Goal: Communication & Community: Connect with others

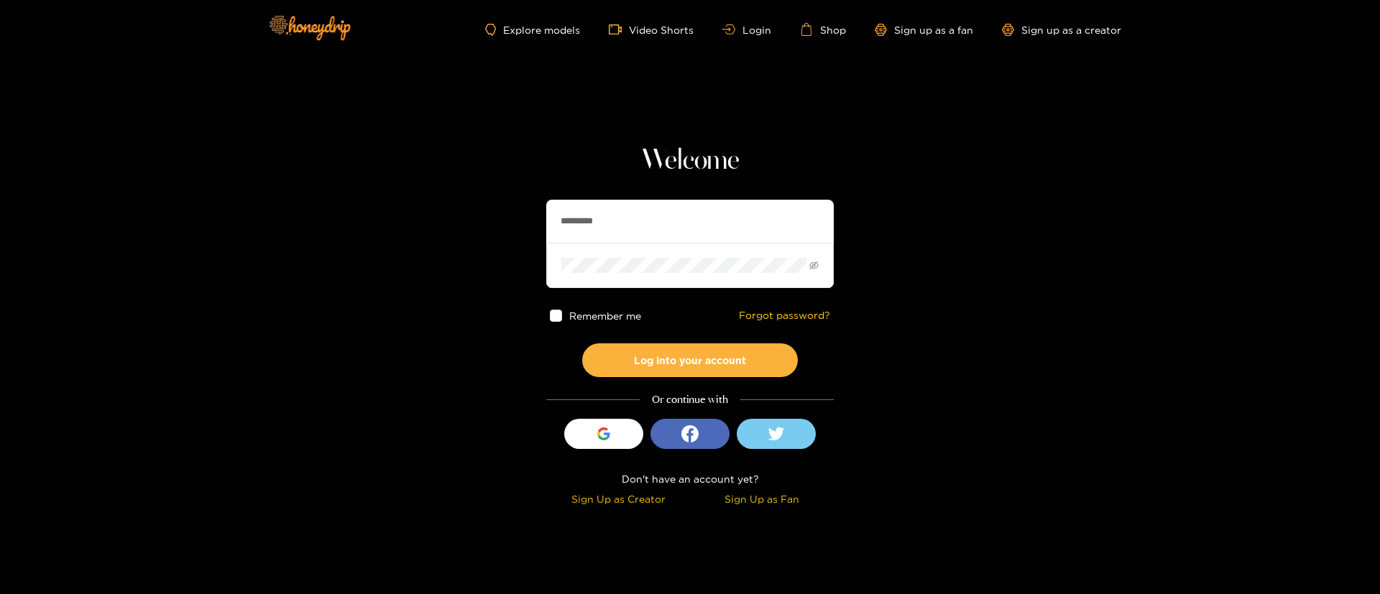
click at [633, 197] on div "Welcome ********* Remember me Forgot password? Log into your account Or continu…" at bounding box center [690, 327] width 288 height 367
click at [633, 216] on input "*********" at bounding box center [690, 221] width 288 height 43
type input "*"
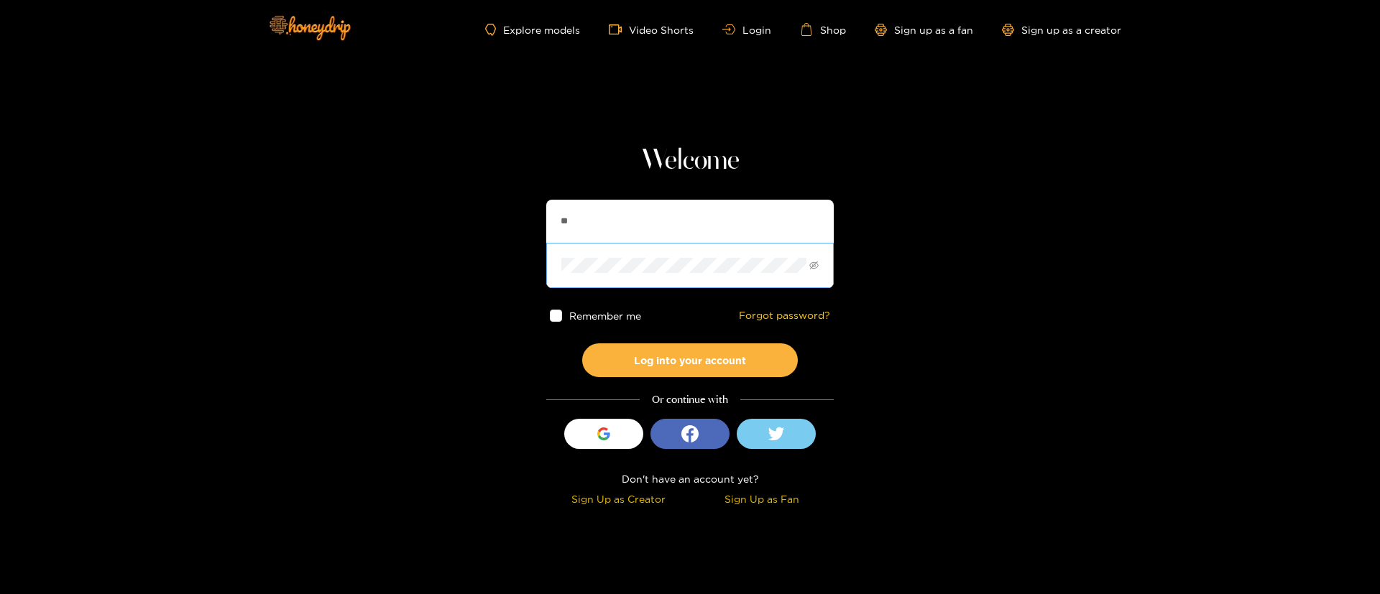
type input "**********"
click at [697, 372] on button "Log into your account" at bounding box center [690, 361] width 216 height 34
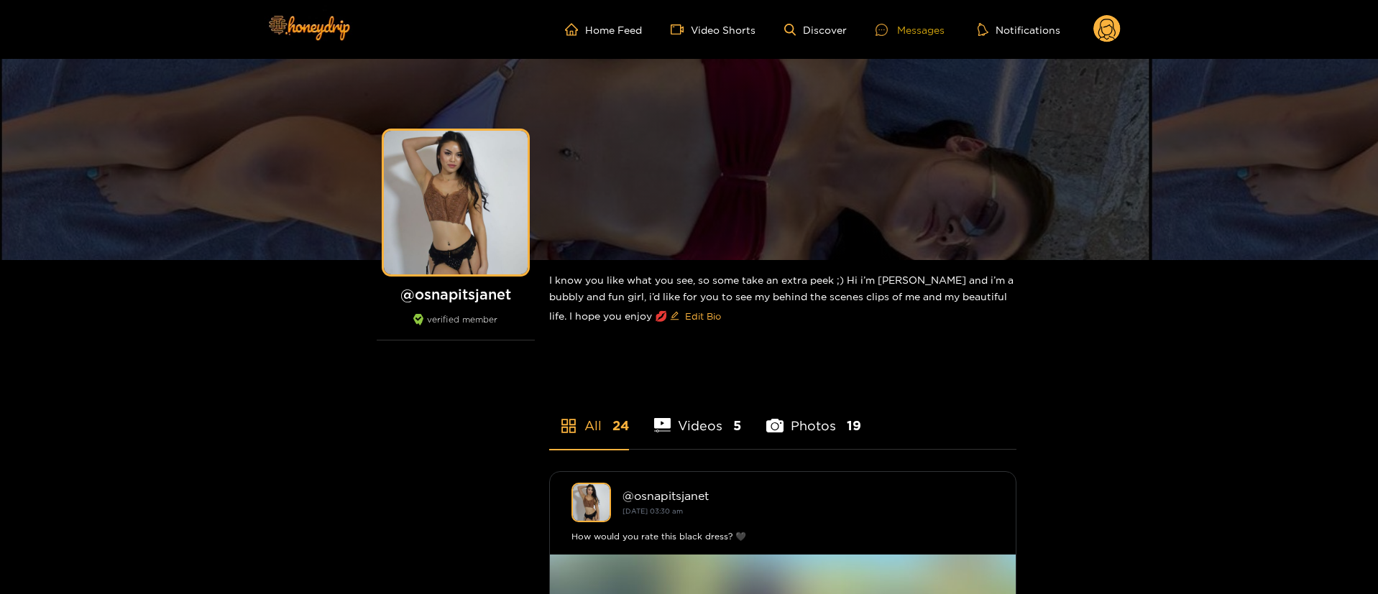
click at [919, 28] on div "Messages" at bounding box center [910, 30] width 69 height 17
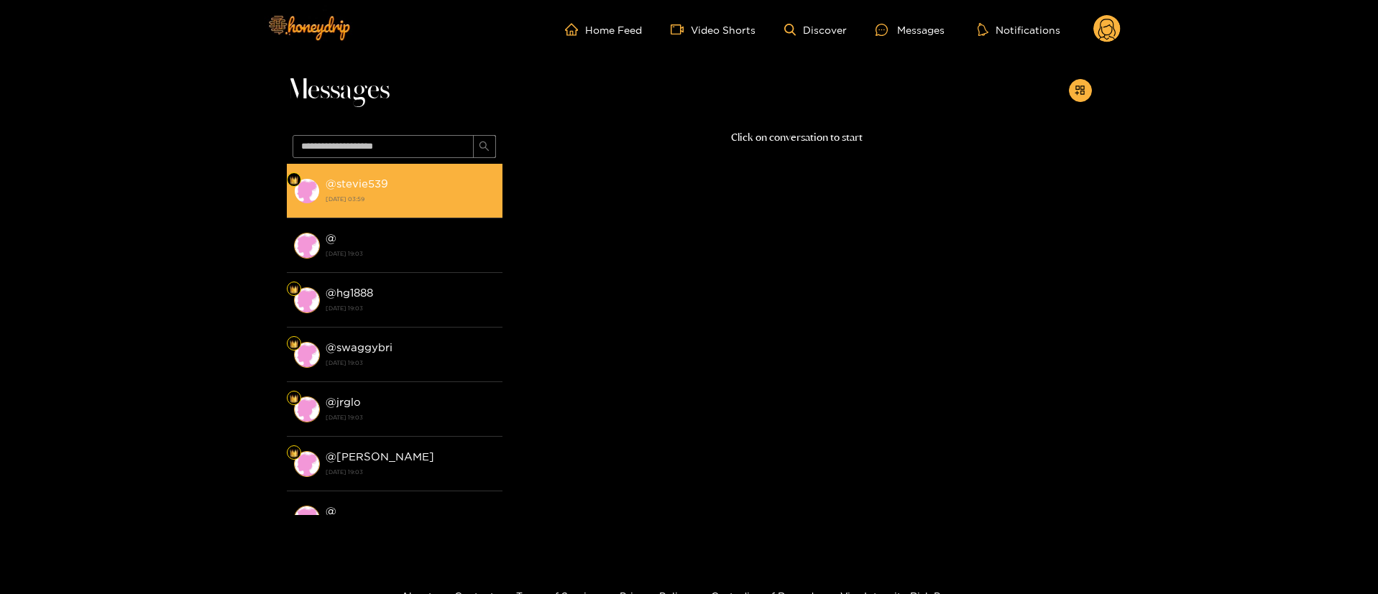
click at [410, 184] on div "@ stevie539 [DATE] 03:59" at bounding box center [411, 191] width 170 height 32
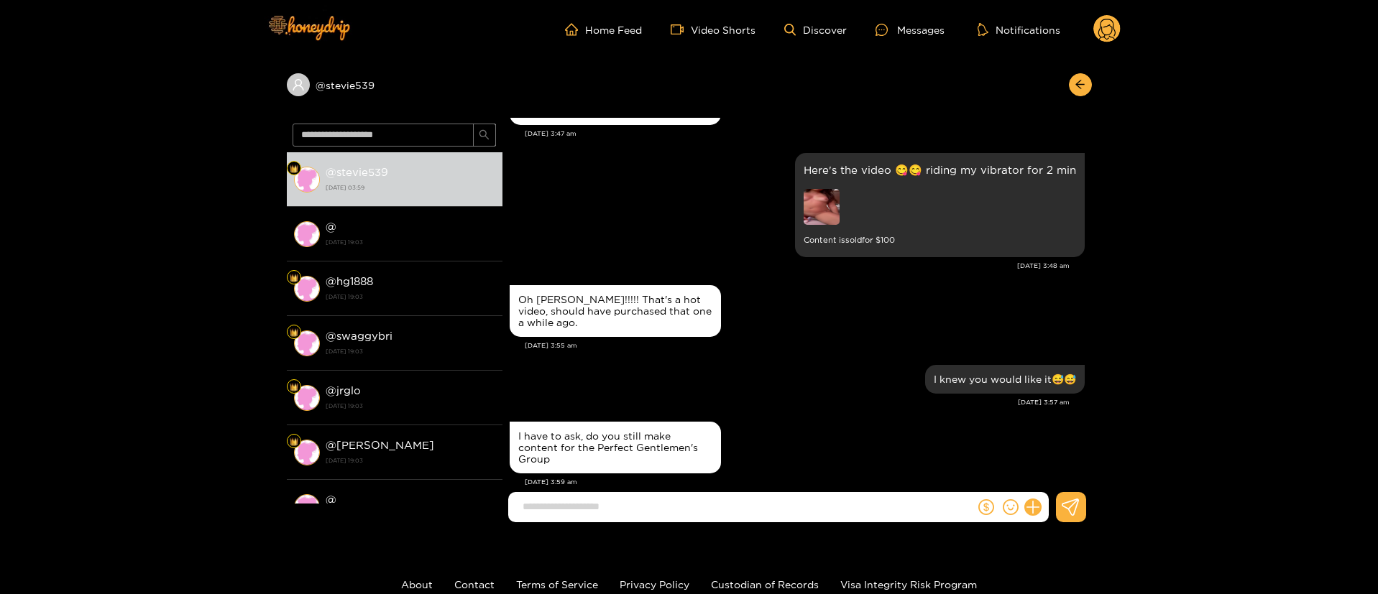
scroll to position [1415, 0]
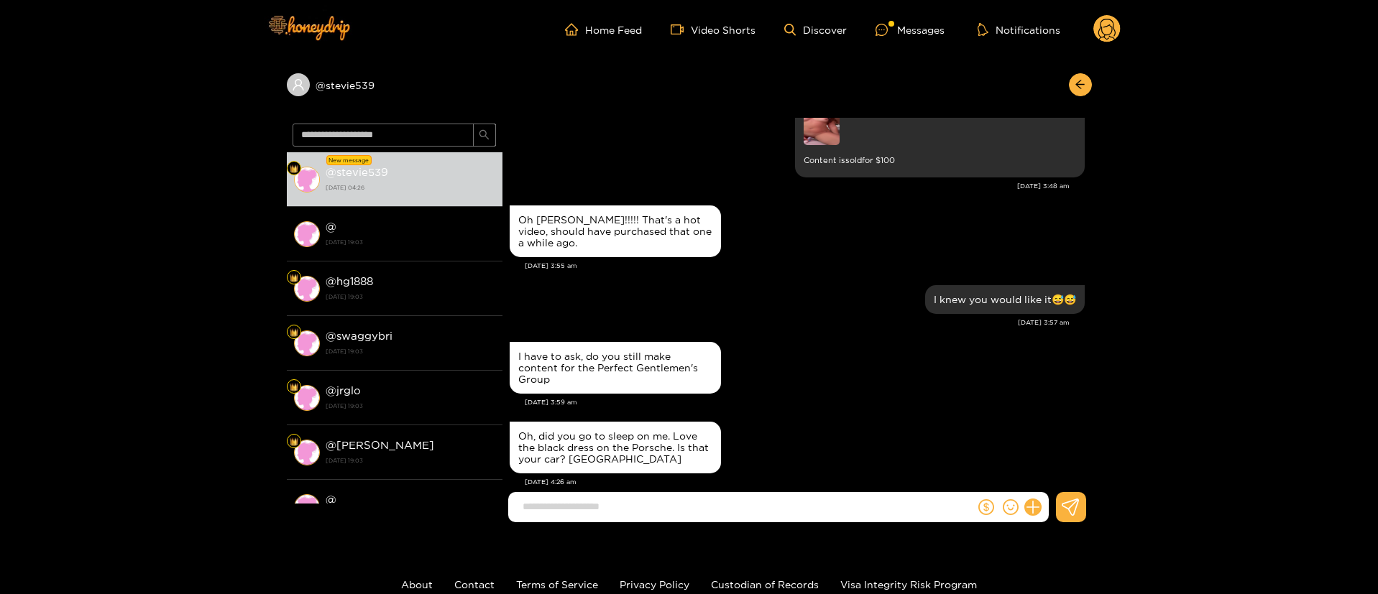
click at [1078, 66] on div "@ stevie539" at bounding box center [689, 88] width 805 height 59
click at [1082, 76] on button "button" at bounding box center [1080, 84] width 23 height 23
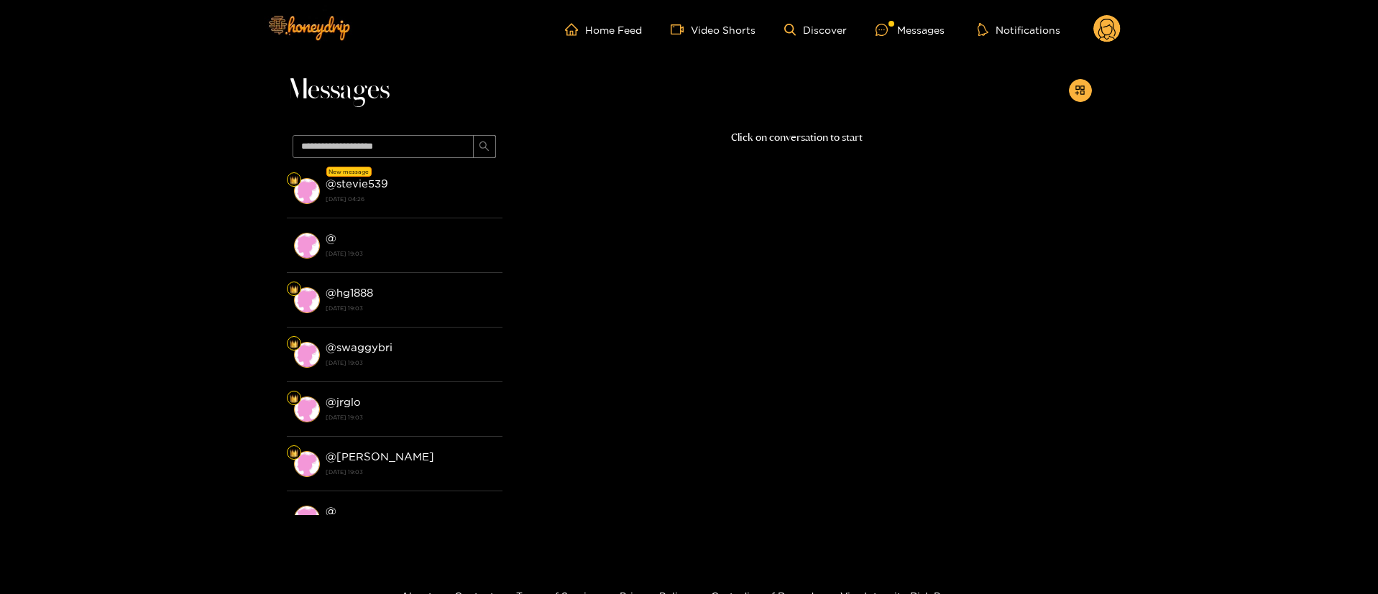
click at [1118, 29] on circle at bounding box center [1106, 28] width 27 height 27
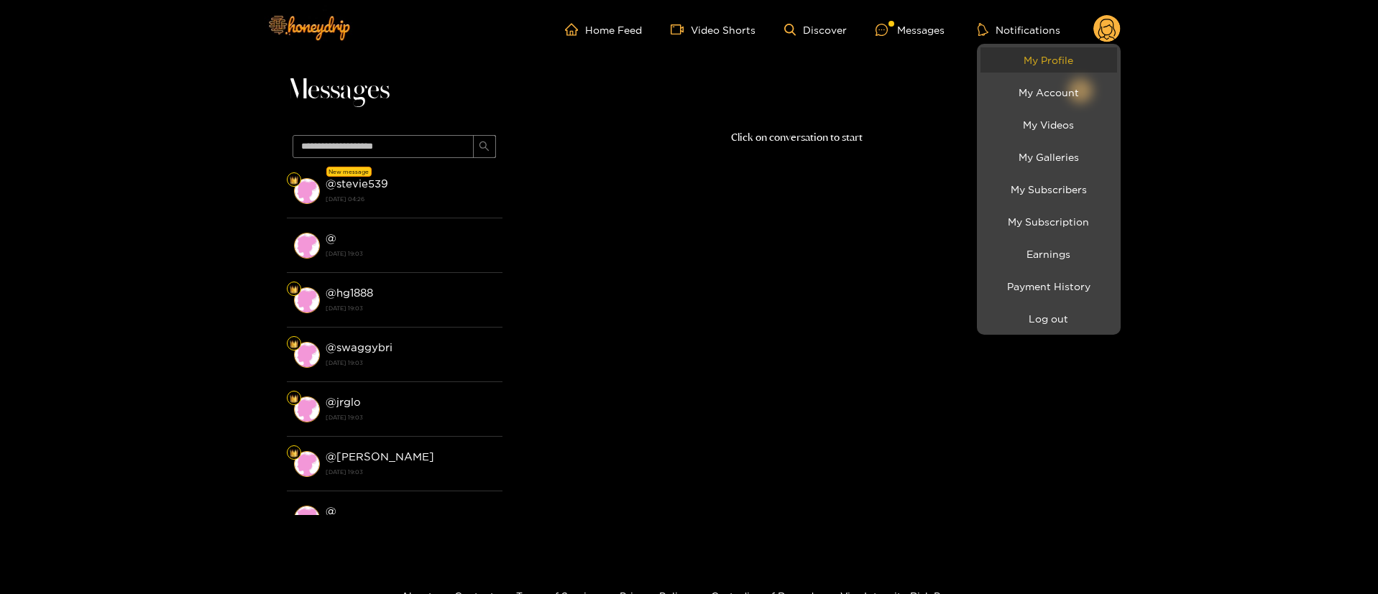
click at [1044, 72] on link "My Profile" at bounding box center [1049, 59] width 137 height 25
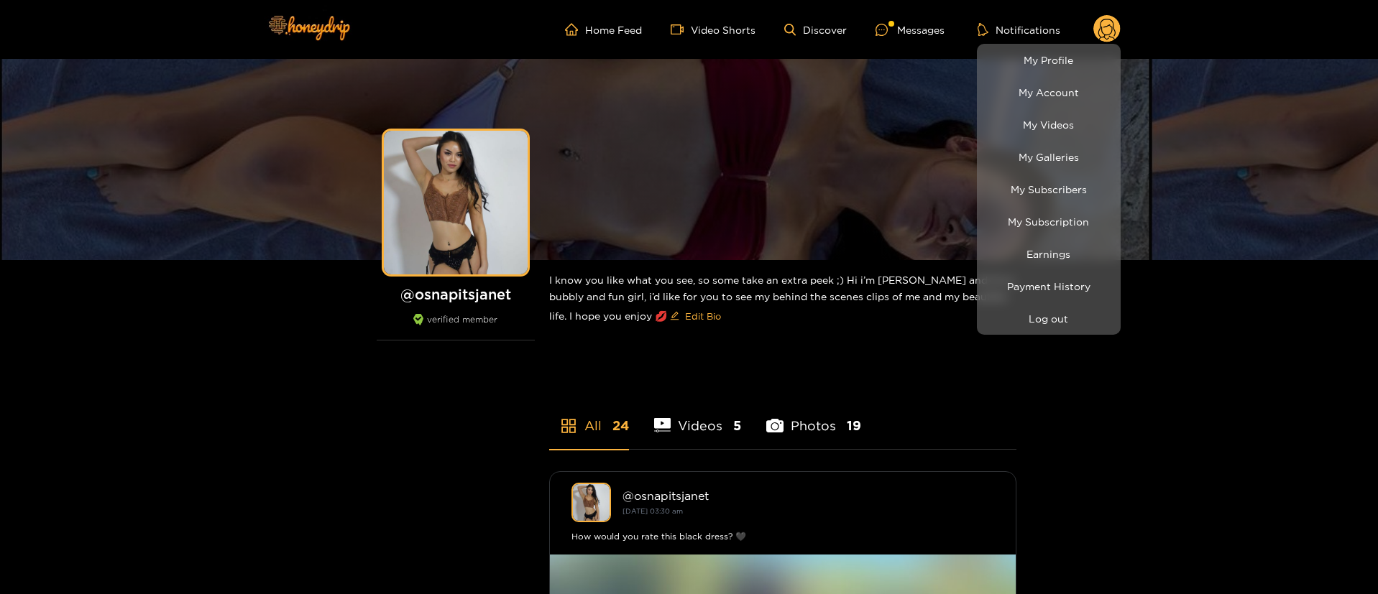
click at [753, 355] on div at bounding box center [689, 297] width 1378 height 594
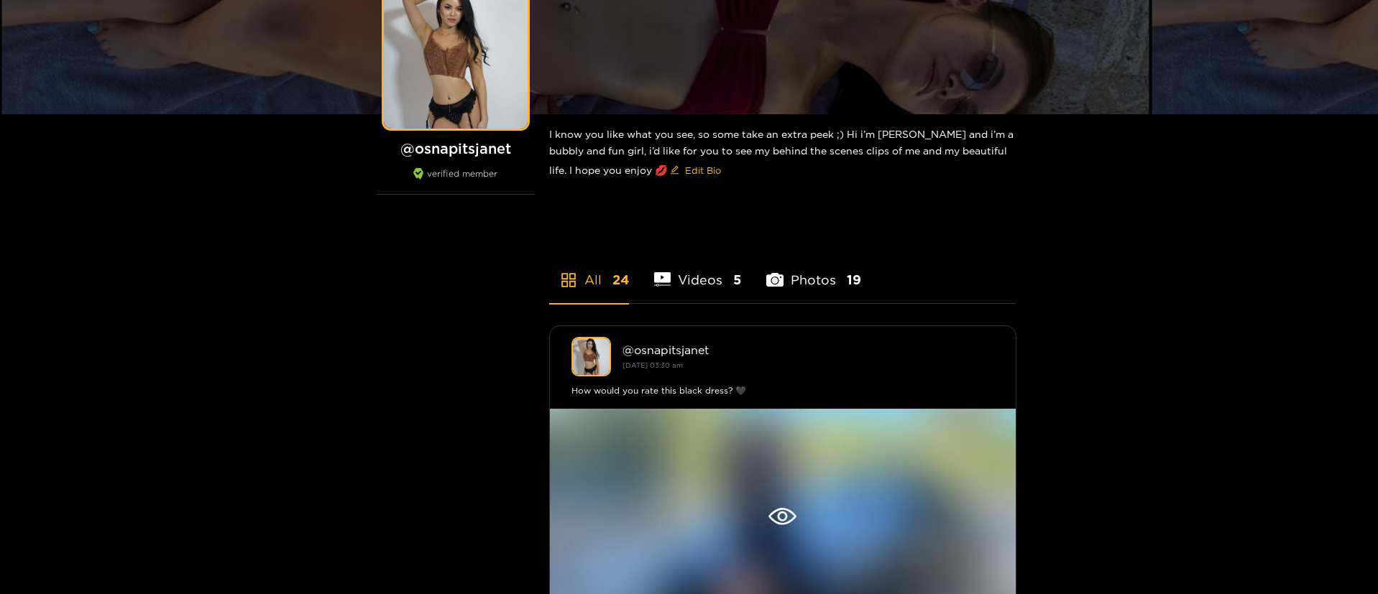
scroll to position [302, 0]
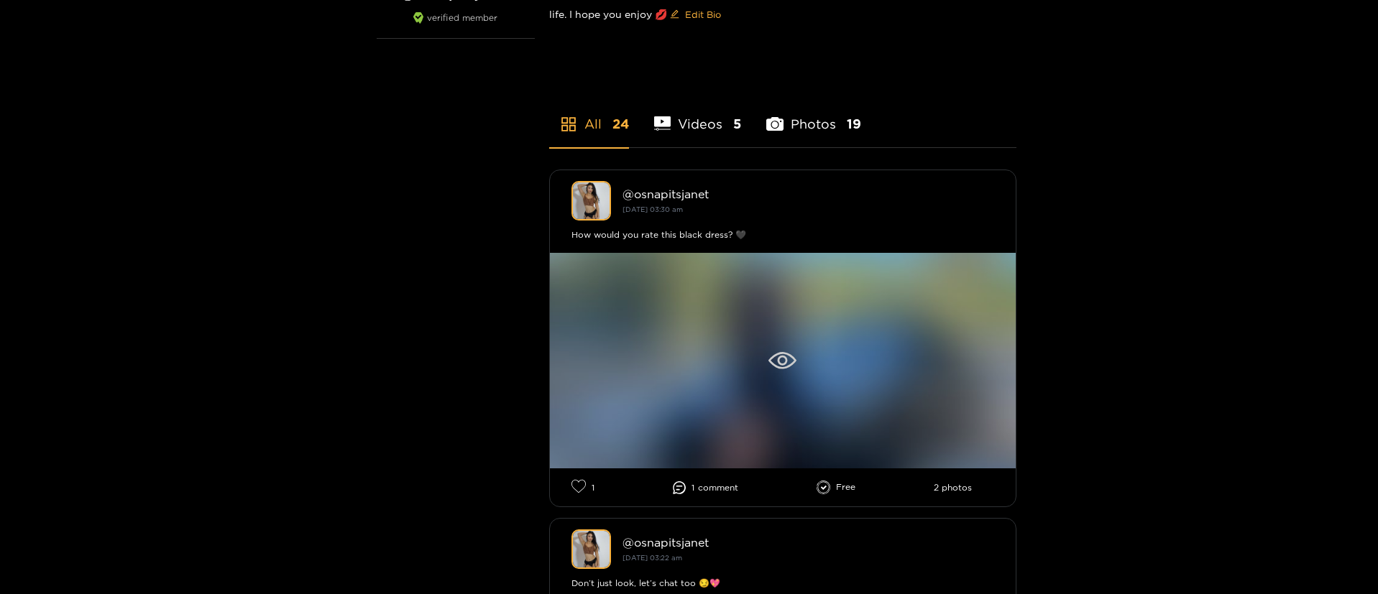
click at [779, 354] on icon at bounding box center [782, 360] width 28 height 17
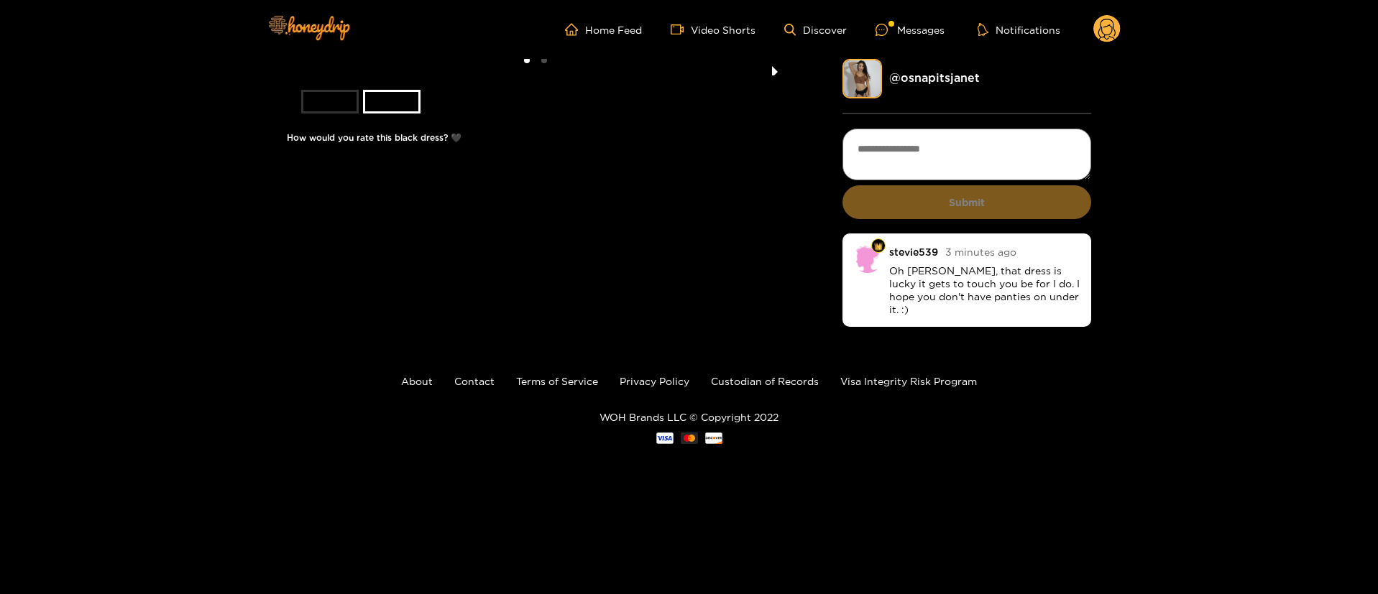
click at [782, 75] on button "next slide / item" at bounding box center [775, 67] width 20 height 17
click at [301, 75] on button "previous slide / item" at bounding box center [297, 67] width 20 height 17
click at [513, 75] on li at bounding box center [536, 67] width 498 height 17
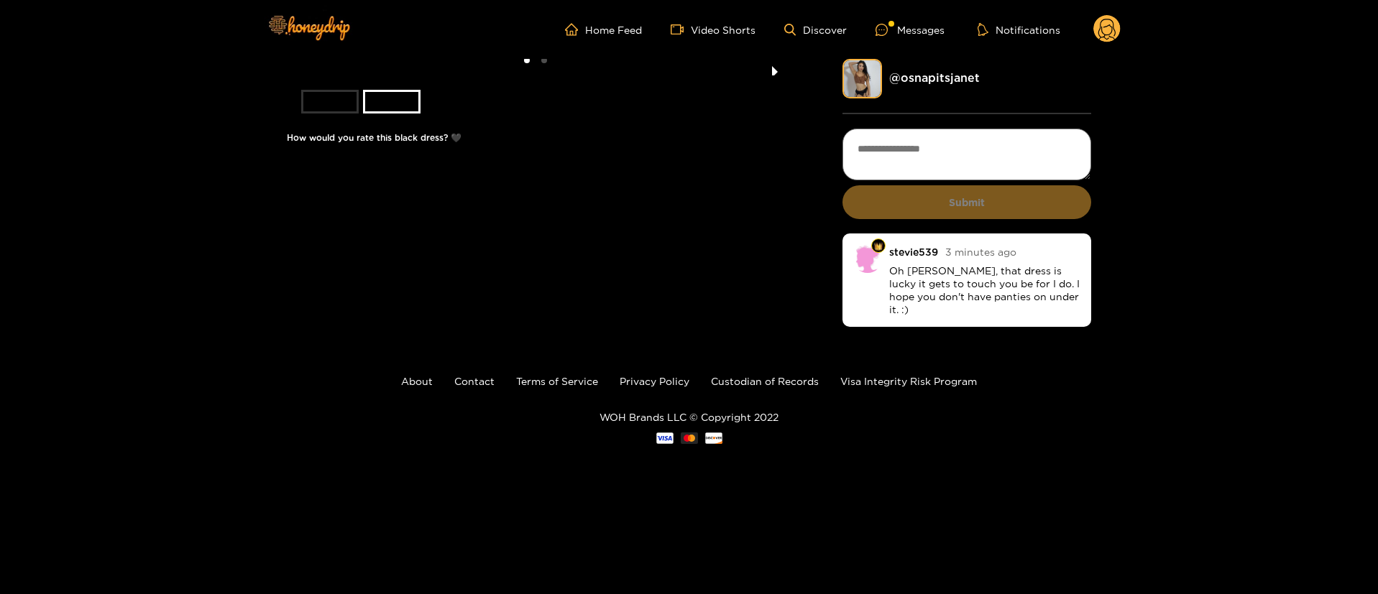
click at [766, 75] on button "next slide / item" at bounding box center [775, 67] width 20 height 17
click at [958, 270] on p "Oh [PERSON_NAME], that dress is lucky it gets to touch you be for I do. I hope …" at bounding box center [985, 291] width 192 height 52
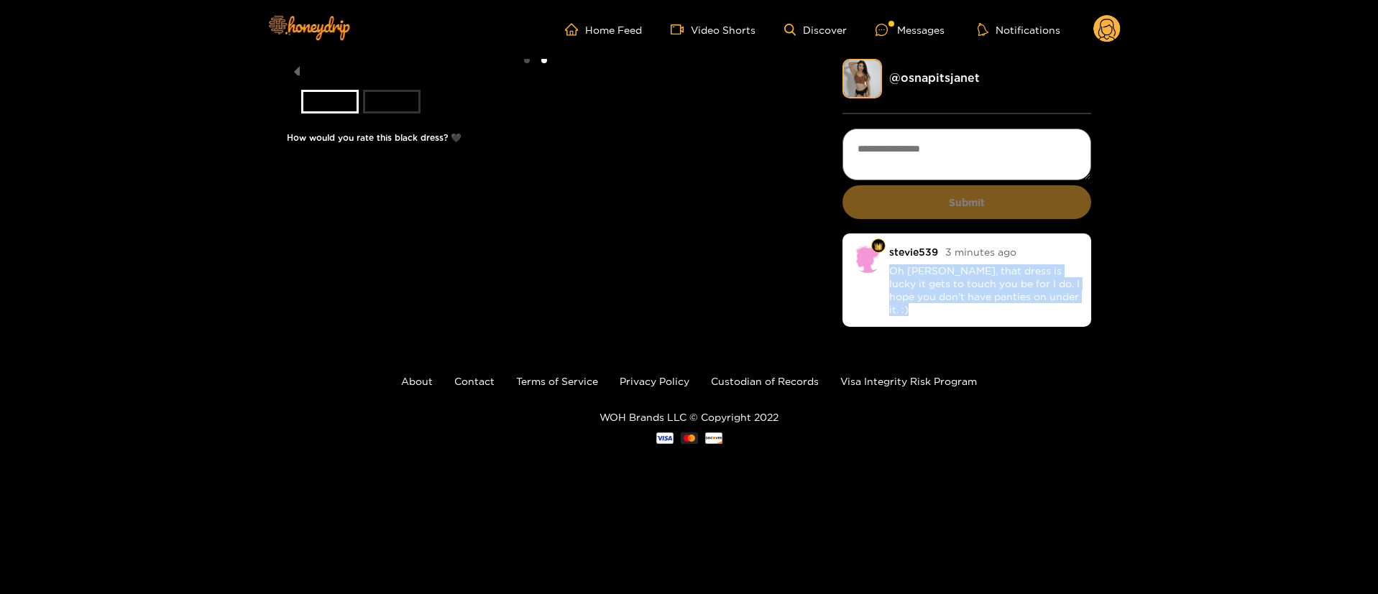
click at [958, 270] on p "Oh [PERSON_NAME], that dress is lucky it gets to touch you be for I do. I hope …" at bounding box center [985, 291] width 192 height 52
click at [1182, 323] on div "2 of 2 How would you rate this black dress? 🖤 @ osnapitsjanet Submit stevie539 …" at bounding box center [689, 195] width 1378 height 272
click at [786, 487] on footer "About Contact Terms of Service Privacy Policy Custodian of Records Visa Integri…" at bounding box center [689, 409] width 1378 height 157
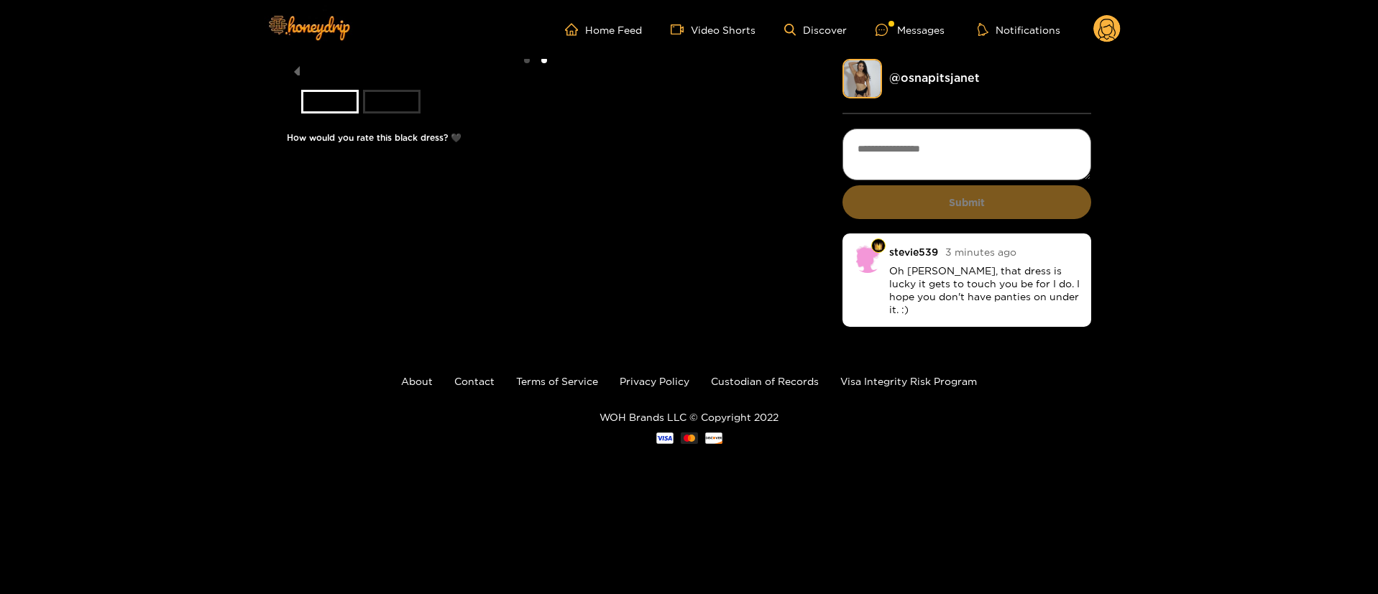
click at [1094, 37] on icon at bounding box center [1106, 29] width 27 height 29
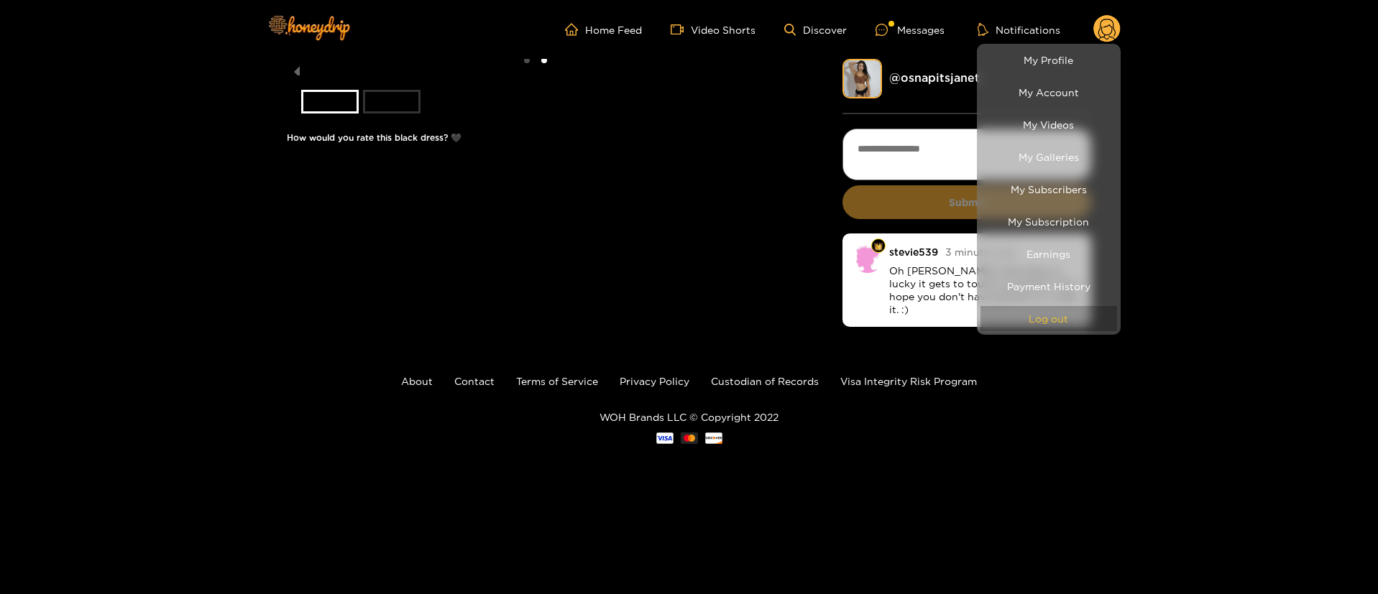
click at [1070, 318] on button "Log out" at bounding box center [1049, 318] width 137 height 25
